Goal: Find specific page/section: Find specific page/section

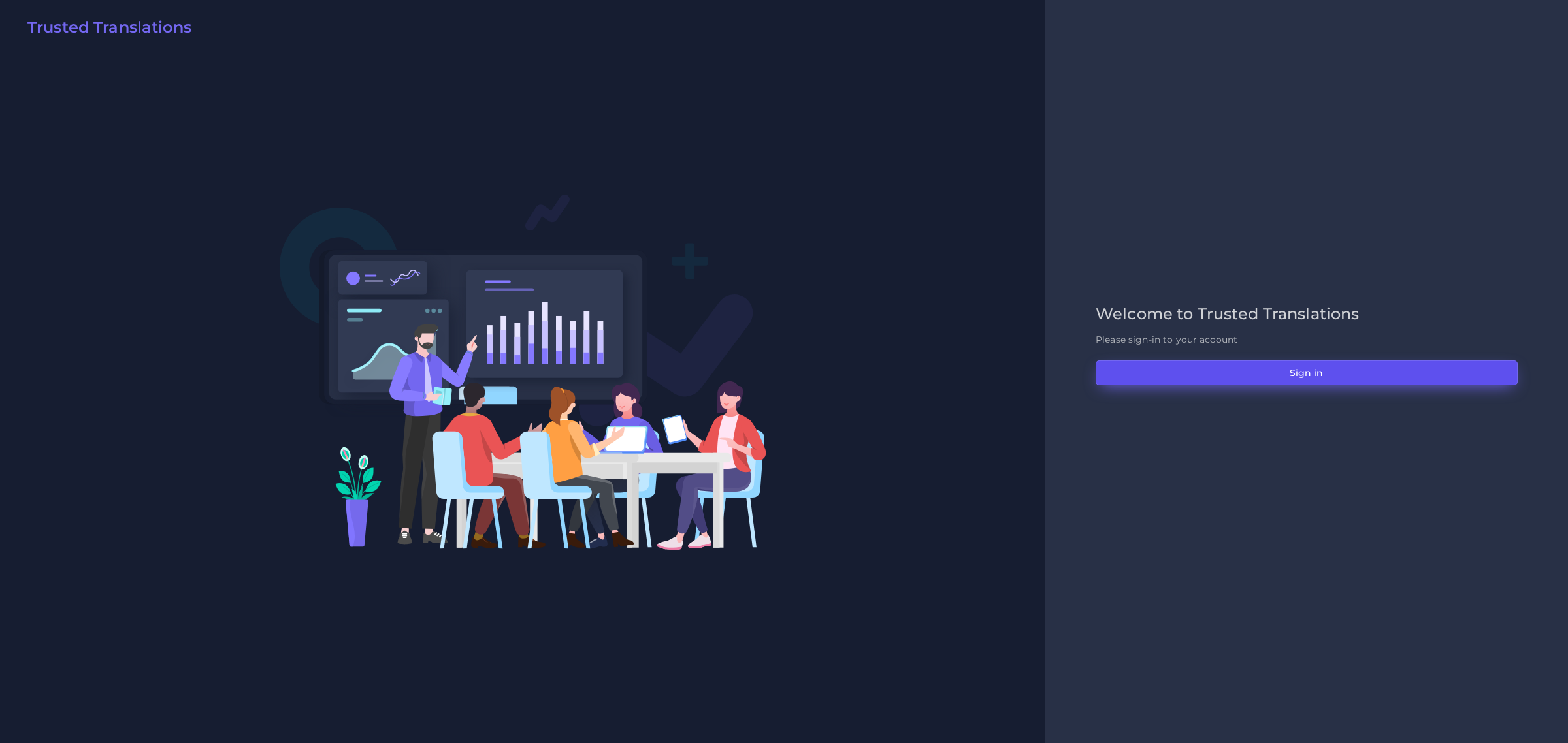
click at [1253, 360] on button "Sign in" at bounding box center [1306, 372] width 422 height 25
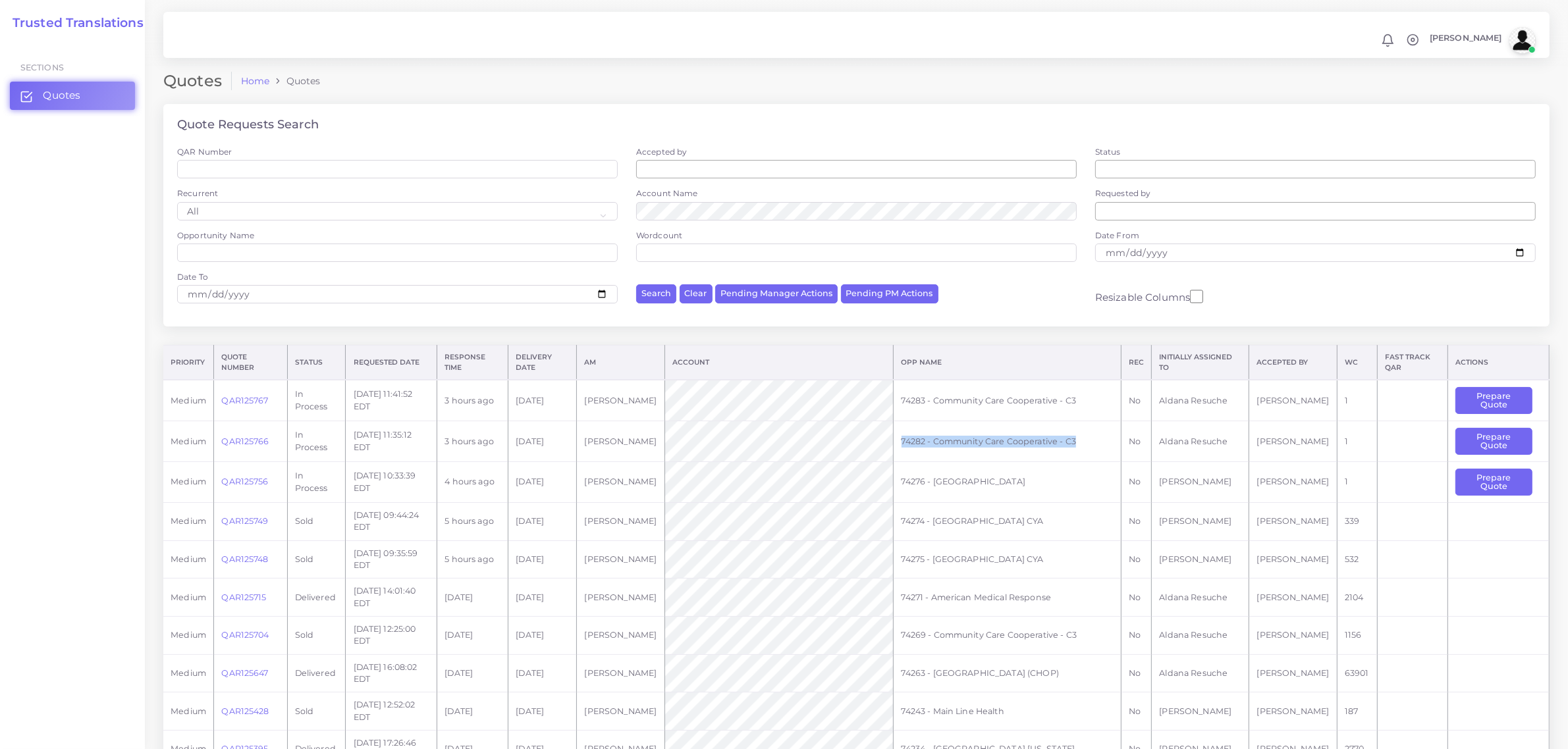
drag, startPoint x: 907, startPoint y: 441, endPoint x: 1094, endPoint y: 445, distance: 187.0
click at [1094, 445] on td "74282 - Community Care Cooperative - C3" at bounding box center [1008, 441] width 228 height 41
copy td "74282 - Community Care Cooperative - C3"
drag, startPoint x: 902, startPoint y: 399, endPoint x: 1093, endPoint y: 402, distance: 191.0
click at [1093, 402] on td "74283 - Community Care Cooperative - C3" at bounding box center [1008, 400] width 228 height 41
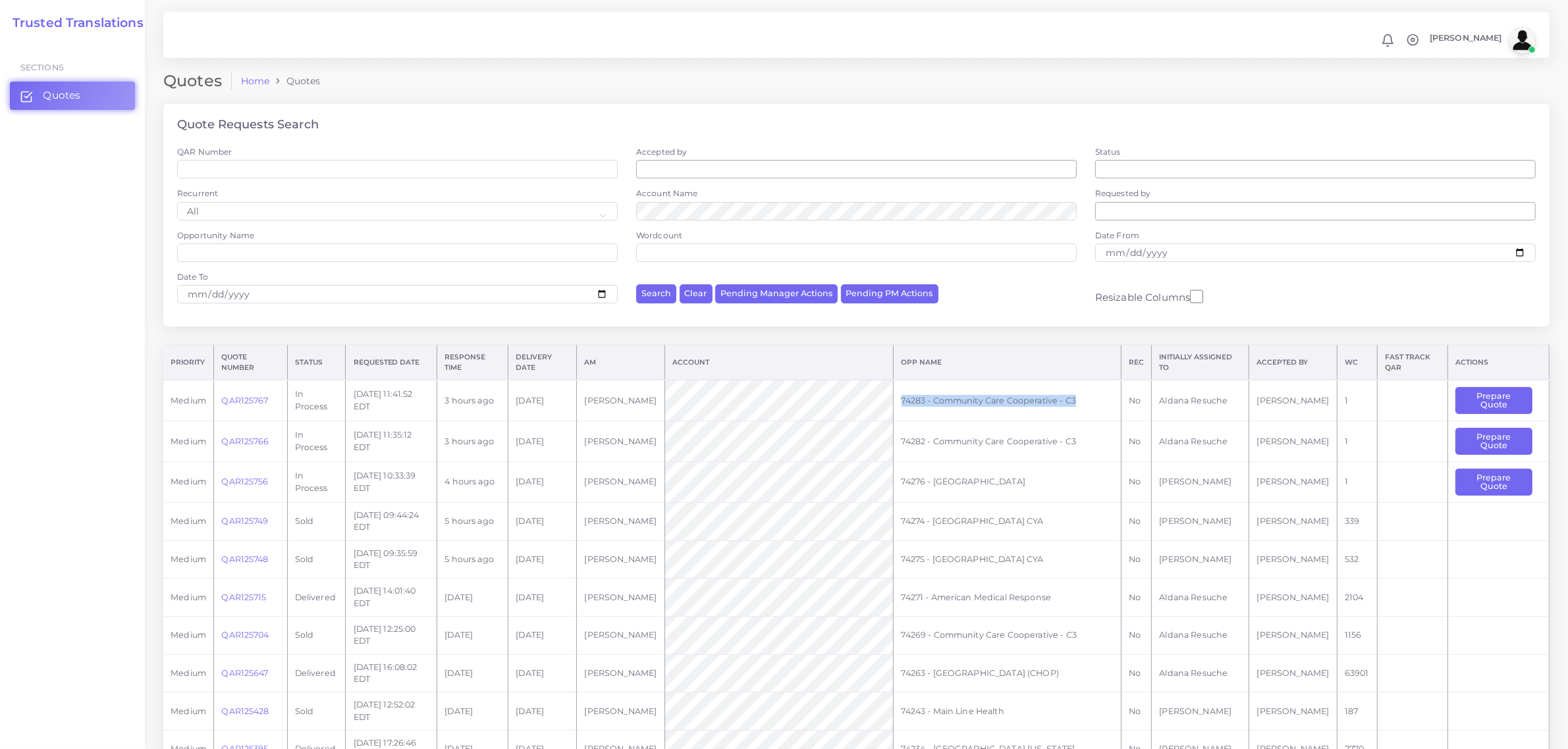
copy td "74283 - Community Care Cooperative - C3"
click at [235, 402] on link "QAR125767" at bounding box center [245, 400] width 47 height 10
